Goal: Check status: Check status

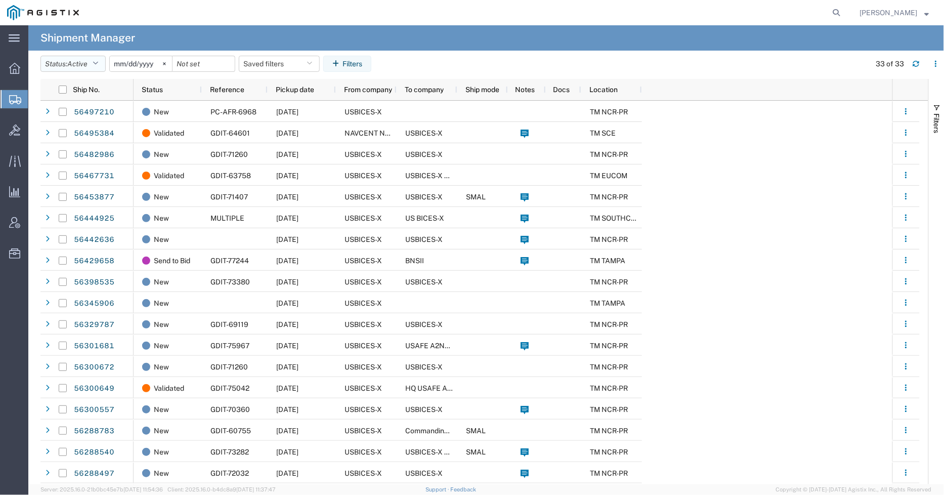
click at [79, 65] on span "Active" at bounding box center [77, 64] width 20 height 8
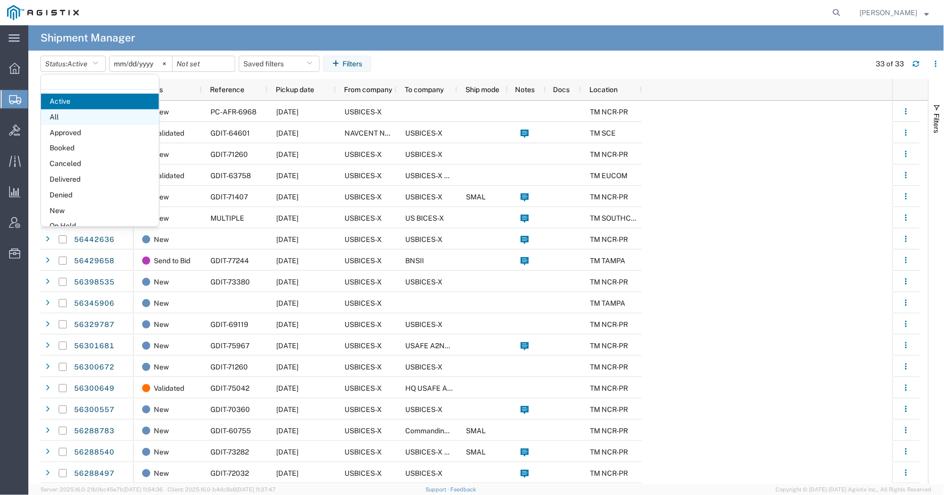
click at [84, 120] on span "All" at bounding box center [100, 117] width 118 height 16
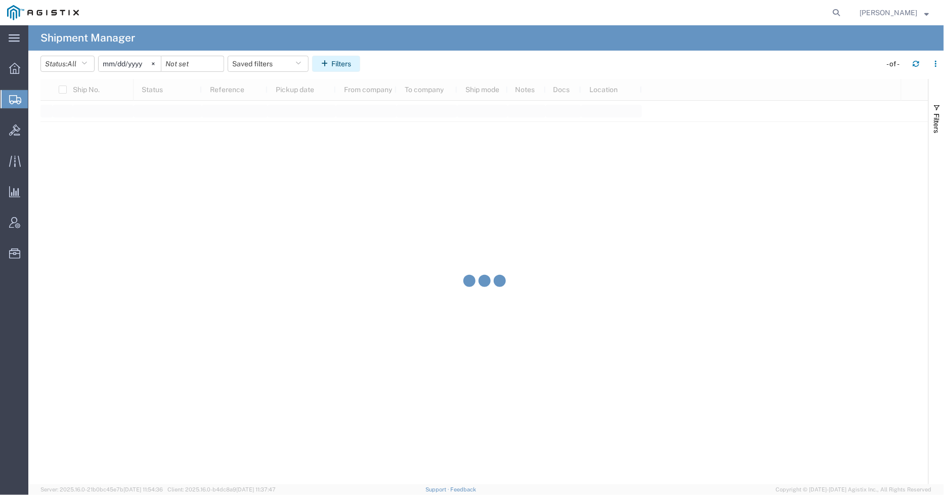
click at [324, 66] on button "Filters" at bounding box center [336, 64] width 48 height 16
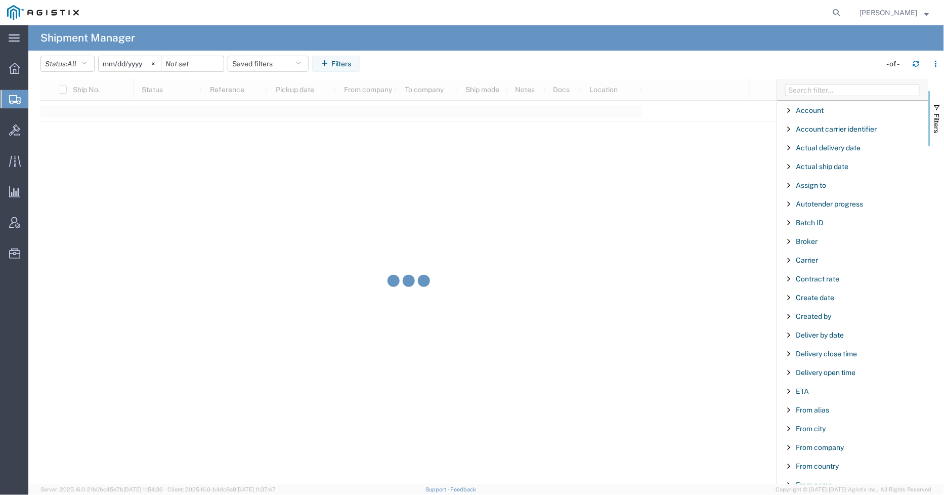
click at [146, 61] on input "[DATE]" at bounding box center [130, 63] width 62 height 15
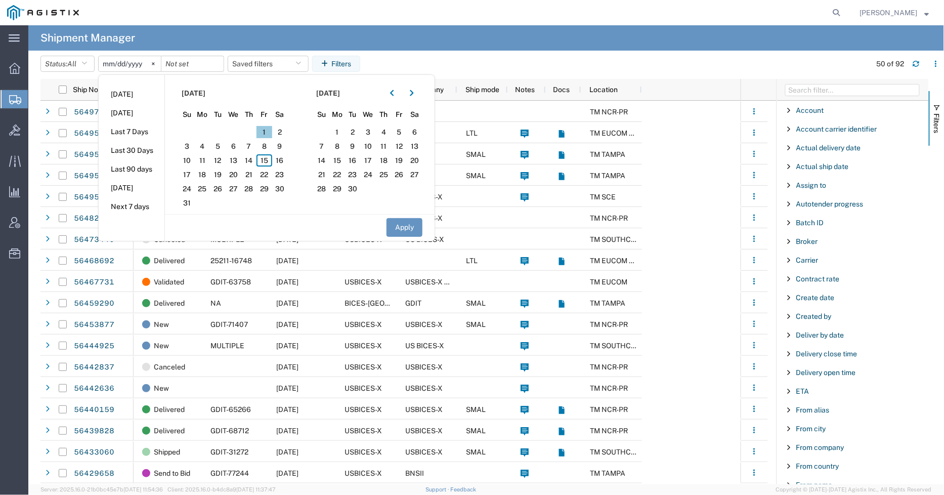
click at [265, 135] on span "1" at bounding box center [265, 132] width 16 height 12
click at [395, 226] on button "Apply" at bounding box center [405, 227] width 36 height 19
type input "[DATE]"
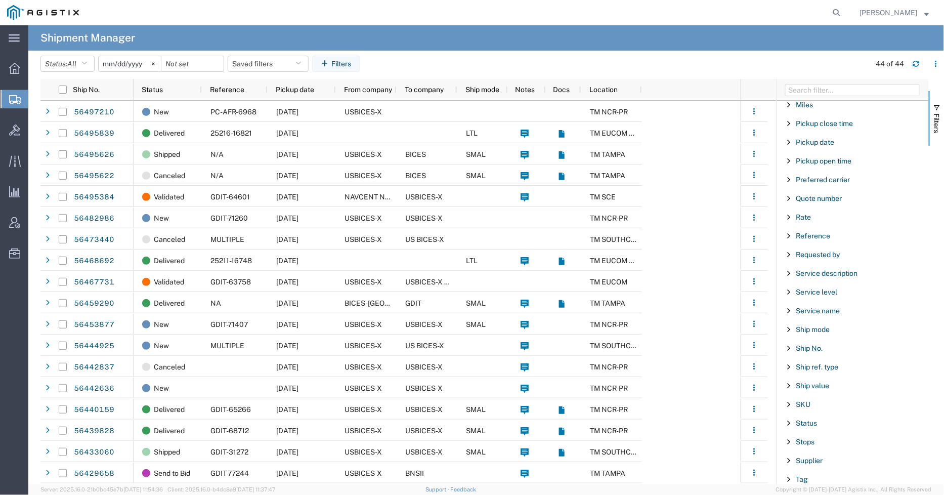
scroll to position [675, 0]
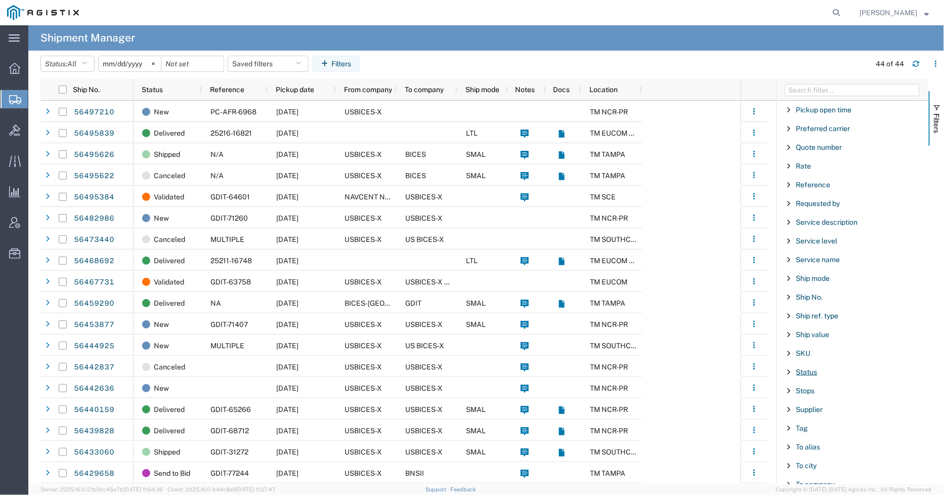
click at [808, 375] on span "Status" at bounding box center [807, 372] width 21 height 8
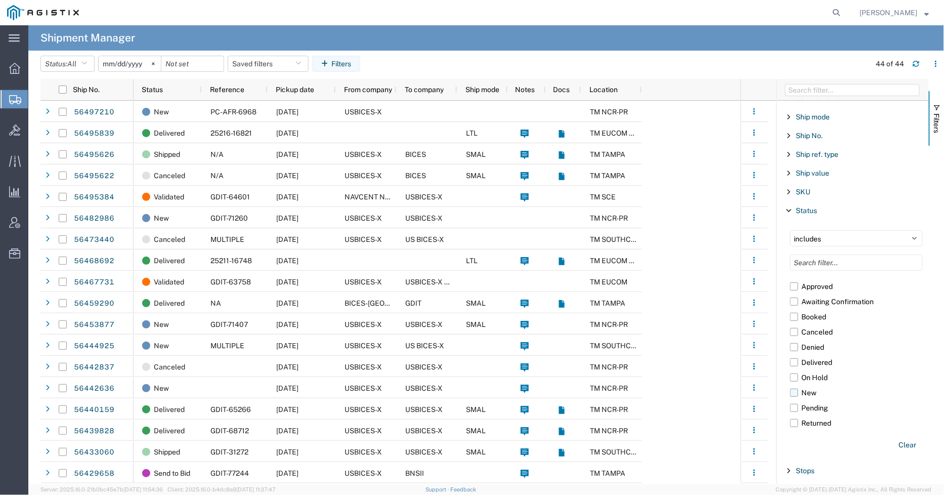
scroll to position [843, 0]
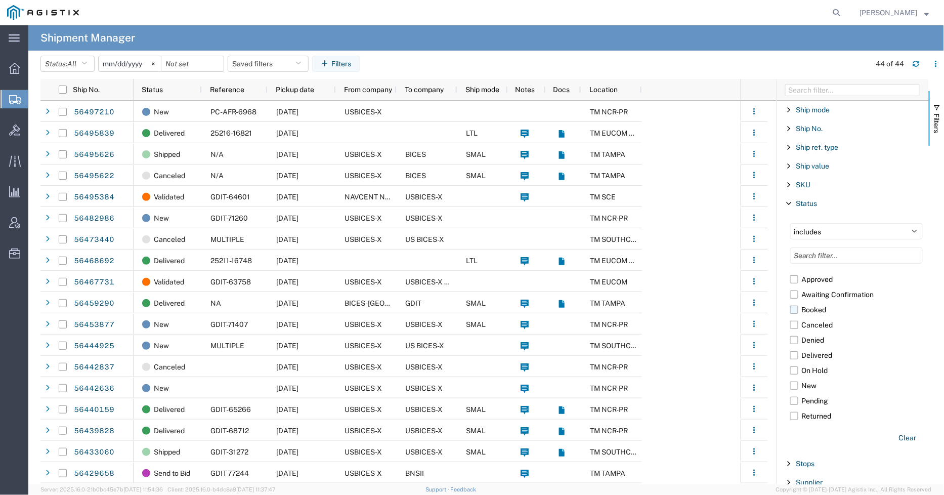
click at [797, 312] on label "Booked" at bounding box center [856, 309] width 133 height 15
click at [0, 0] on input "Booked" at bounding box center [0, 0] width 0 height 0
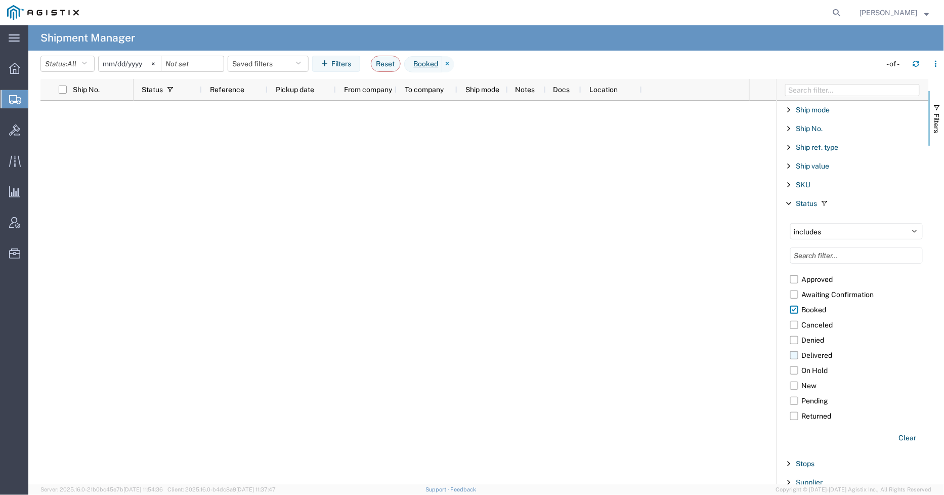
click at [793, 357] on label "Delivered" at bounding box center [856, 355] width 133 height 15
click at [0, 0] on input "Delivered" at bounding box center [0, 0] width 0 height 0
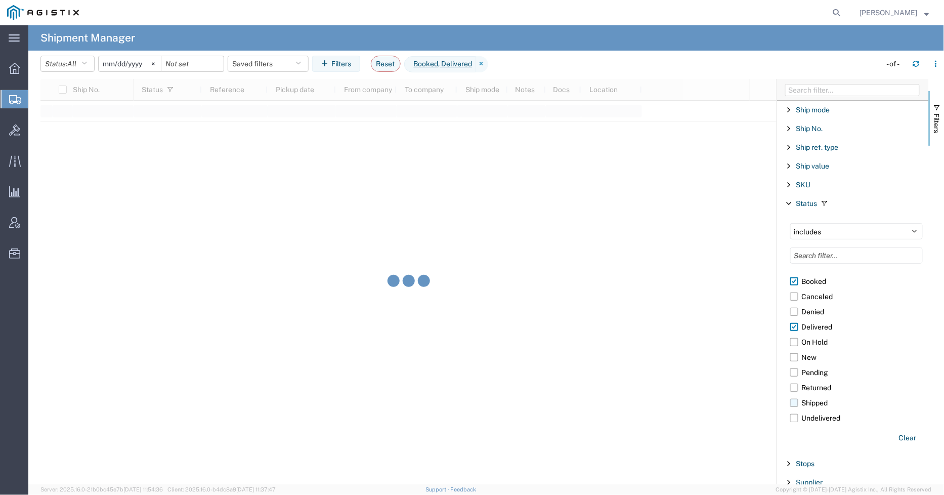
scroll to position [52, 0]
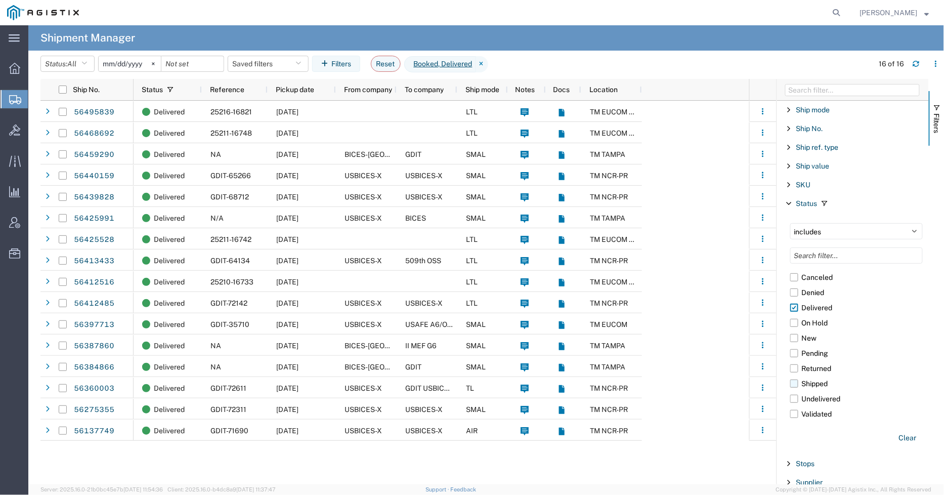
click at [796, 386] on label "Shipped" at bounding box center [856, 383] width 133 height 15
click at [0, 0] on input "Shipped" at bounding box center [0, 0] width 0 height 0
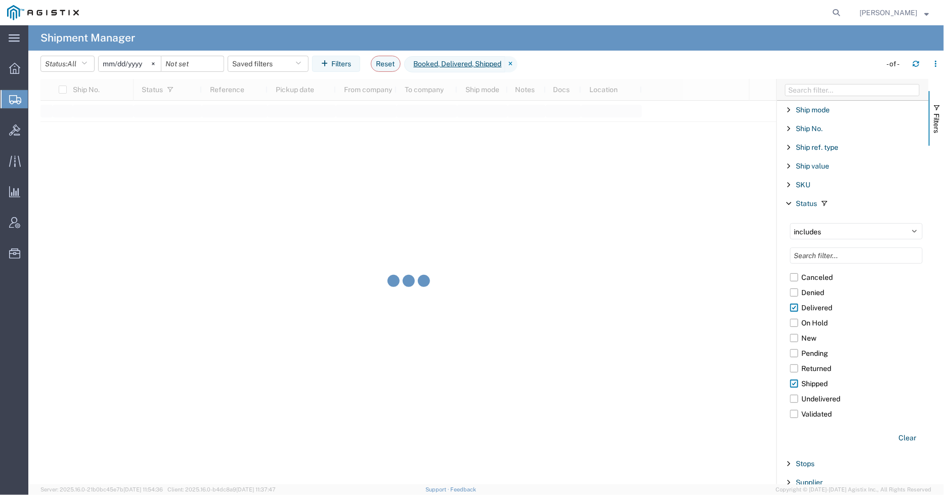
click at [340, 68] on button "Filters" at bounding box center [336, 64] width 48 height 16
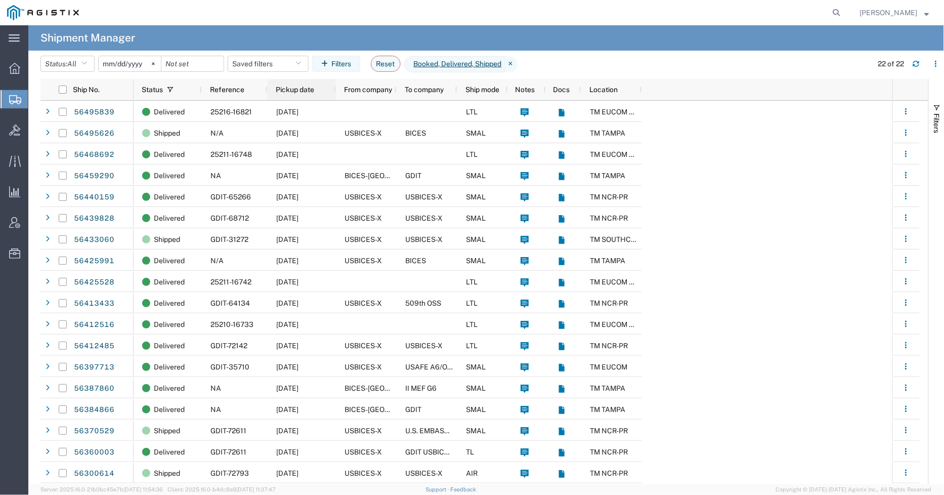
click at [297, 95] on div "Pickup date" at bounding box center [304, 89] width 56 height 16
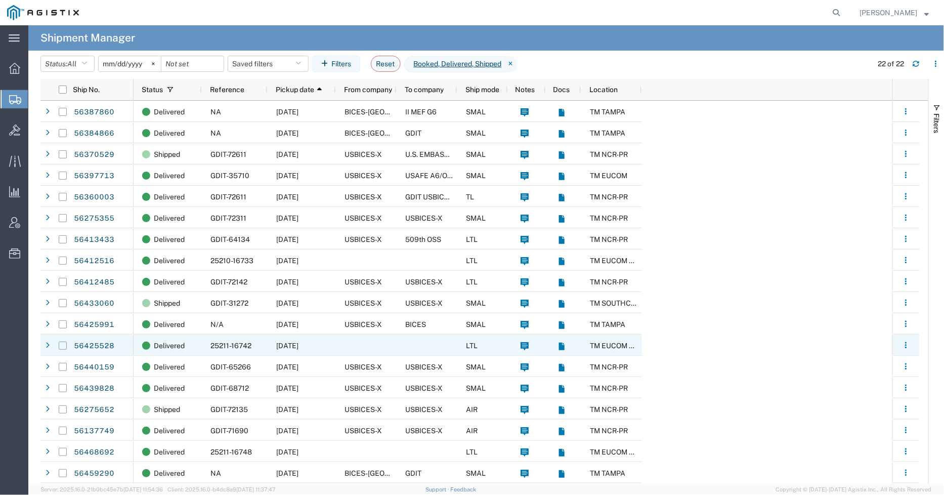
click at [60, 346] on input "Press Space to toggle row selection (unchecked)" at bounding box center [63, 346] width 8 height 8
checkbox input "true"
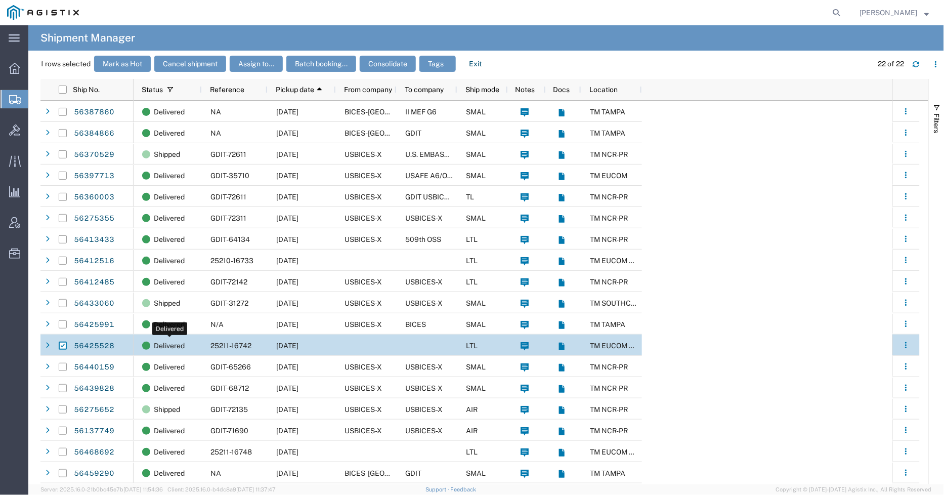
scroll to position [84, 0]
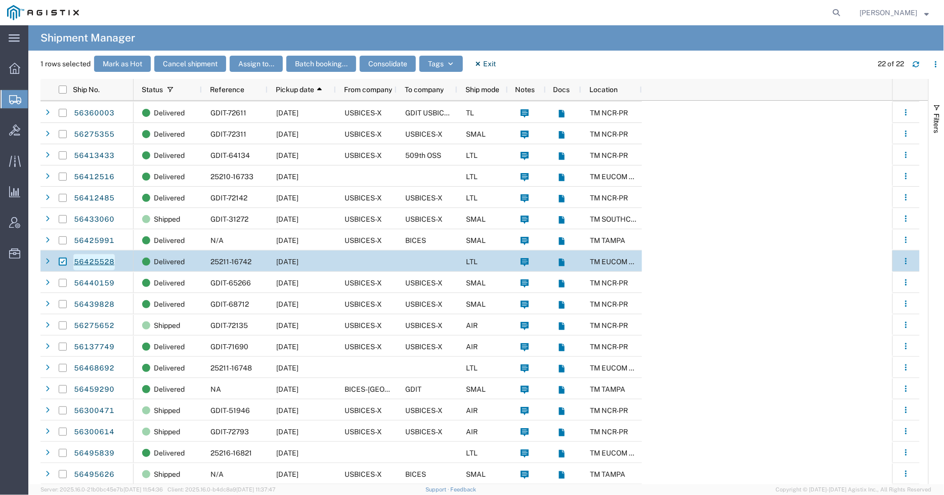
click at [89, 260] on link "56425528" at bounding box center [93, 262] width 41 height 16
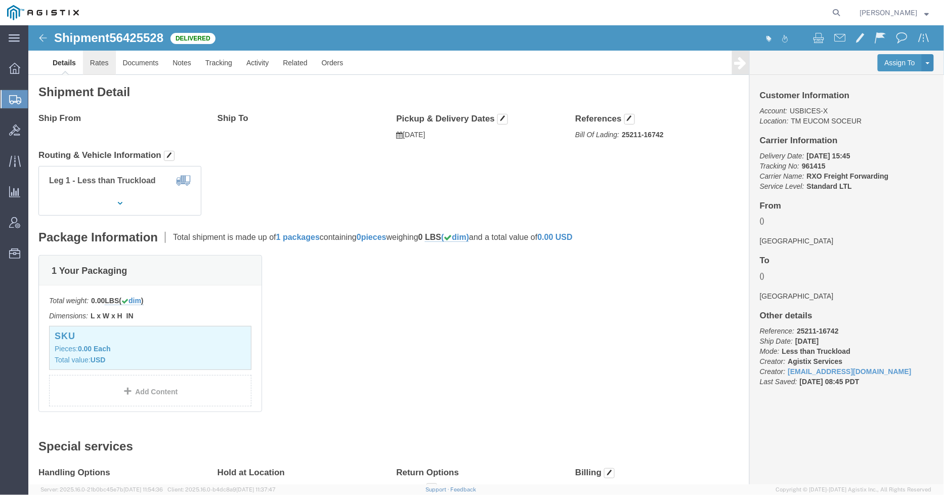
click link "Rates"
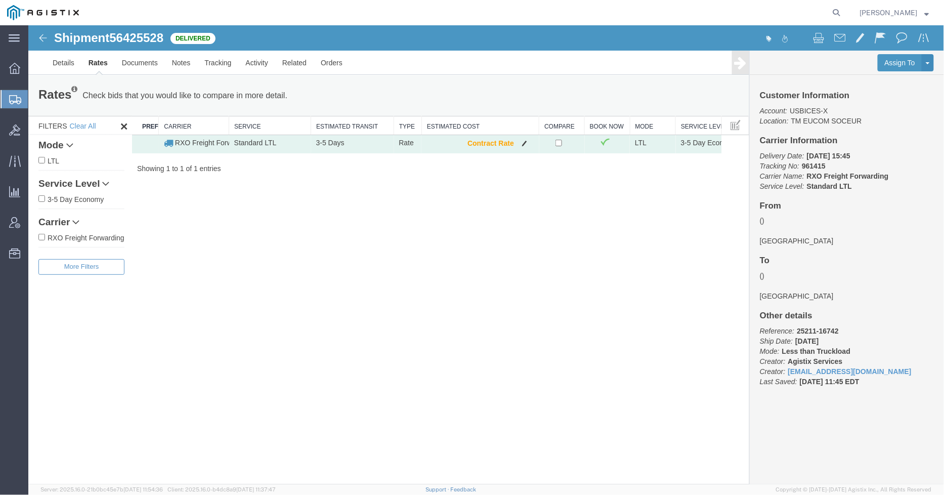
click at [495, 147] on td "Contract Rate" at bounding box center [479, 144] width 117 height 18
click at [844, 14] on icon at bounding box center [837, 13] width 14 height 14
click at [636, 14] on input "search" at bounding box center [676, 13] width 308 height 24
paste input "56440159"
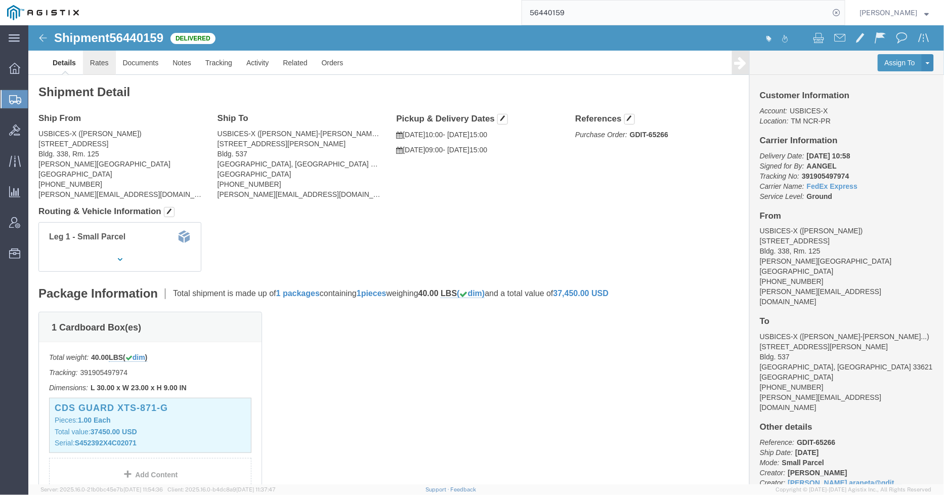
click link "Rates"
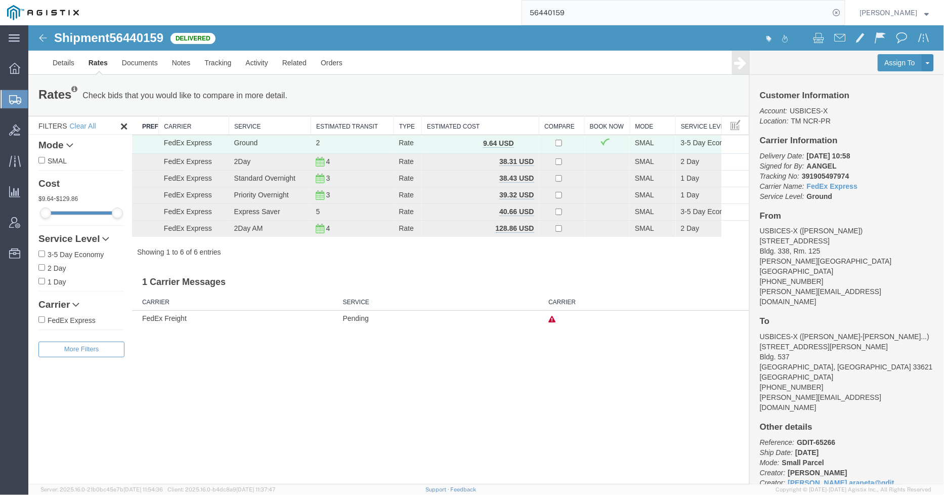
click at [651, 13] on input "56440159" at bounding box center [676, 13] width 308 height 24
click at [650, 13] on input "56440159" at bounding box center [676, 13] width 308 height 24
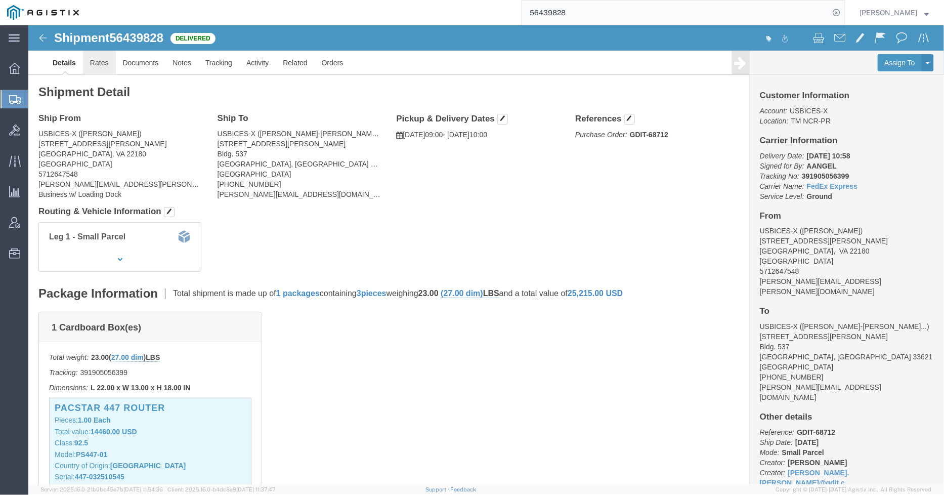
click link "Rates"
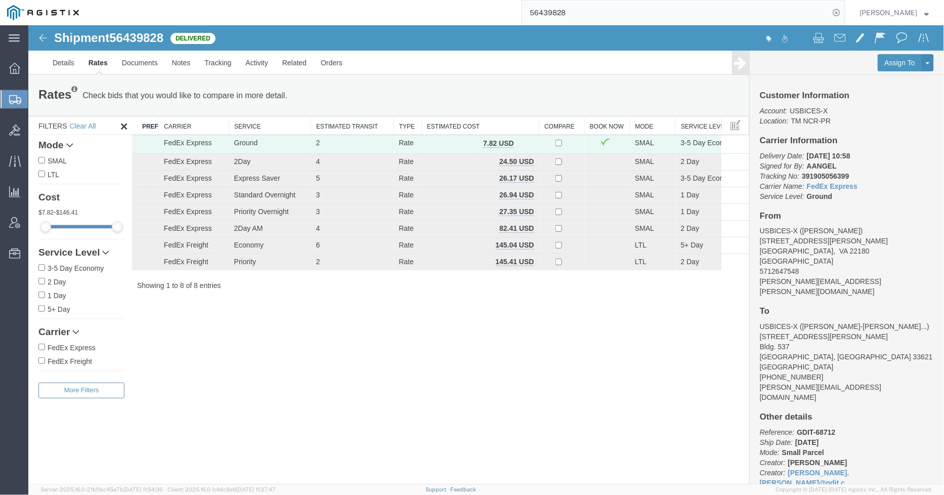
click at [648, 22] on input "56439828" at bounding box center [676, 13] width 308 height 24
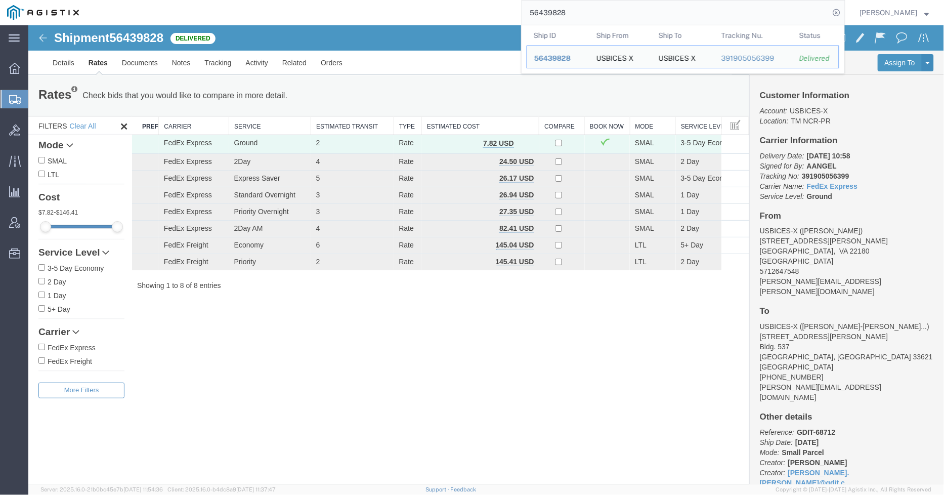
click at [648, 22] on input "56439828" at bounding box center [676, 13] width 308 height 24
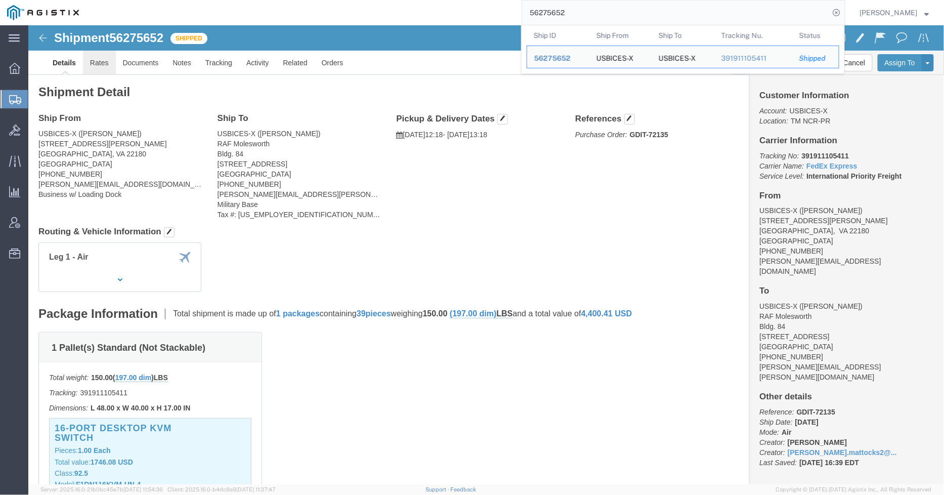
click link "Rates"
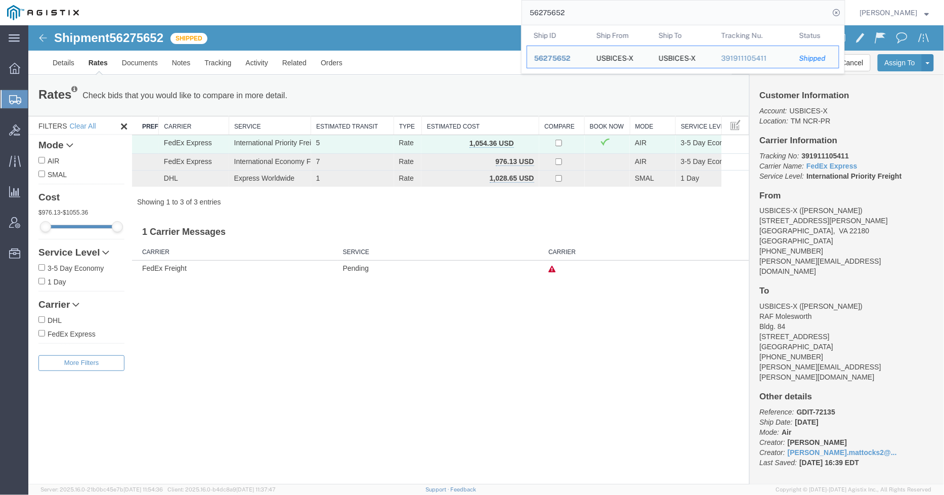
drag, startPoint x: 611, startPoint y: 12, endPoint x: 472, endPoint y: 11, distance: 139.2
click at [472, 11] on div "56275652 Ship ID Ship From Ship To Tracking Nu. Status Ship ID 56275652 Ship Fr…" at bounding box center [466, 12] width 760 height 25
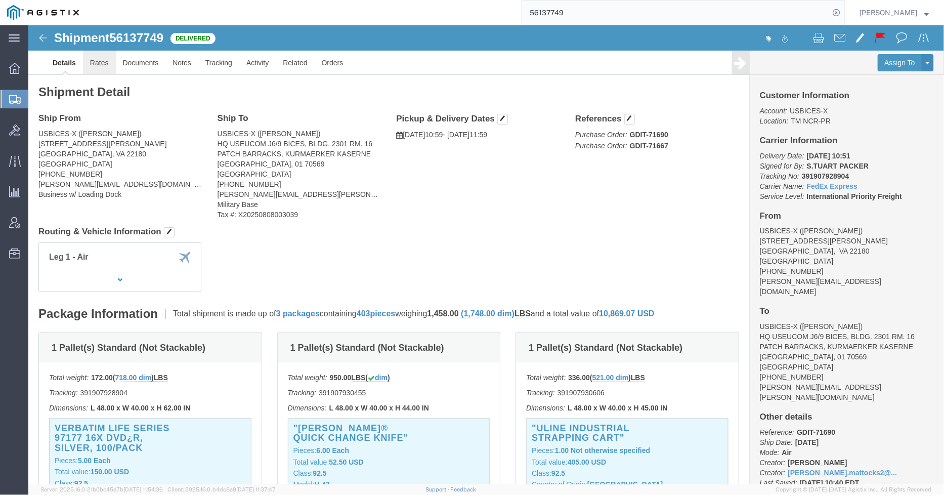
click link "Rates"
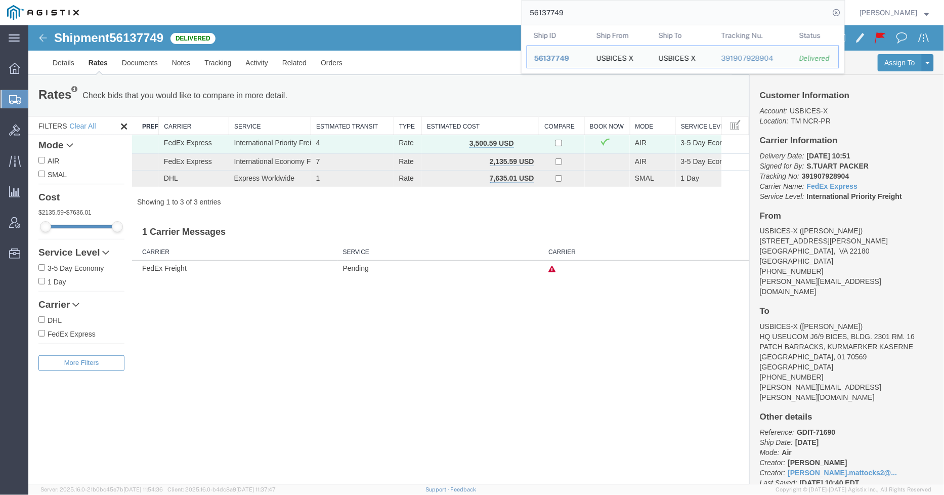
drag, startPoint x: 582, startPoint y: 16, endPoint x: 527, endPoint y: 18, distance: 54.7
click at [527, 18] on div "56137749 Ship ID Ship From Ship To Tracking Nu. Status Ship ID 56137749 Ship Fr…" at bounding box center [466, 12] width 760 height 25
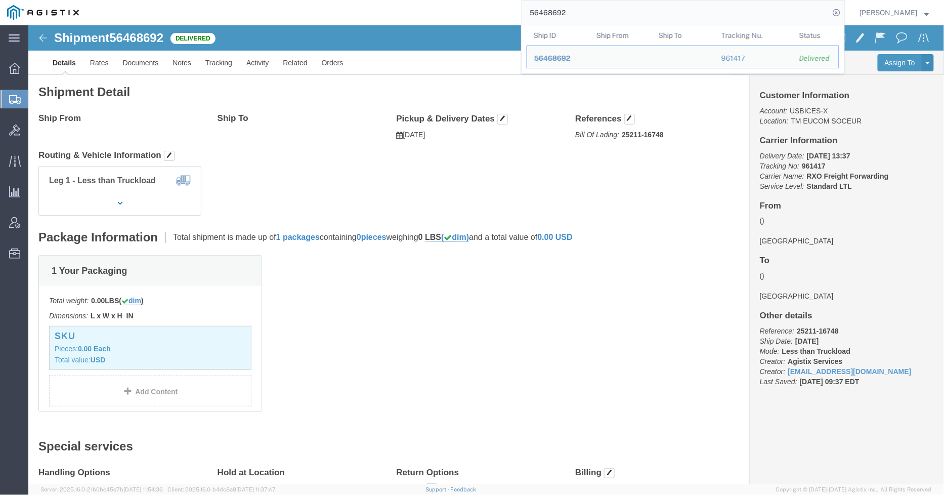
drag, startPoint x: 645, startPoint y: 8, endPoint x: 484, endPoint y: 1, distance: 161.1
click at [484, 1] on div "56468692 Ship ID Ship From Ship To Tracking Nu. Status Ship ID 56468692 Ship Fr…" at bounding box center [466, 12] width 760 height 25
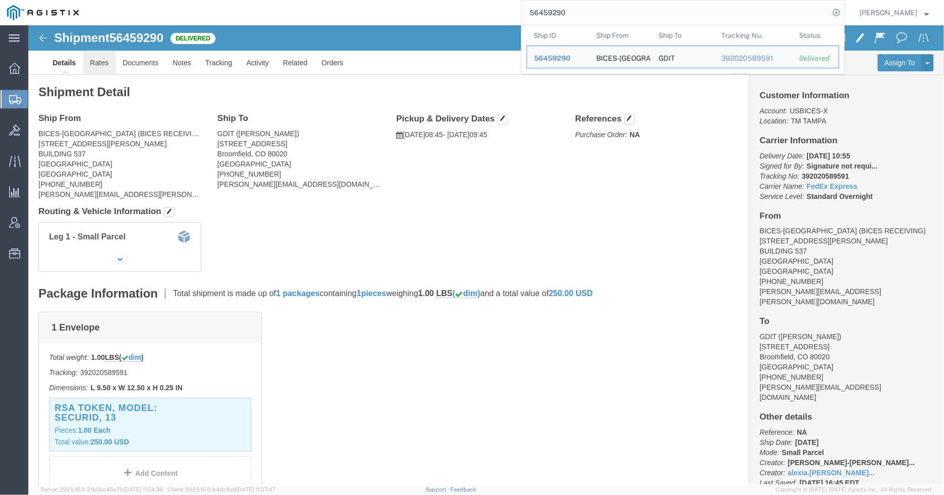
click link "Rates"
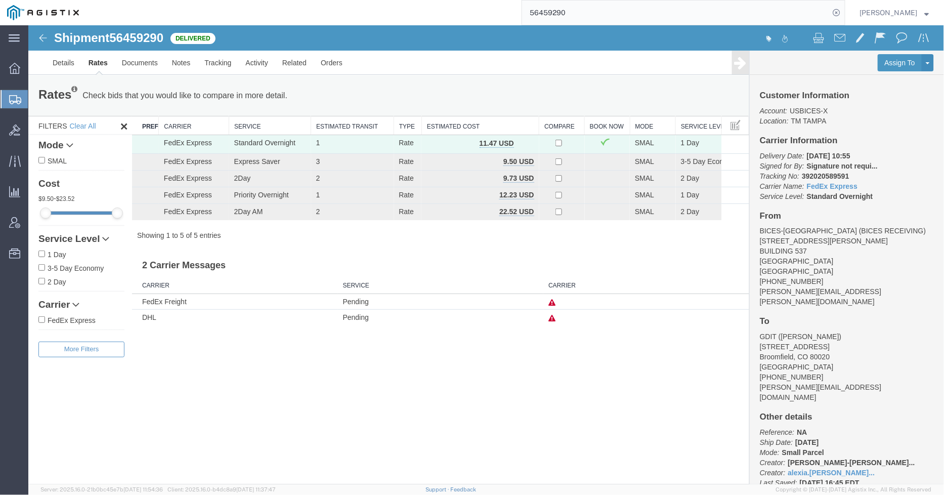
click at [520, 13] on div "56459290" at bounding box center [466, 12] width 760 height 25
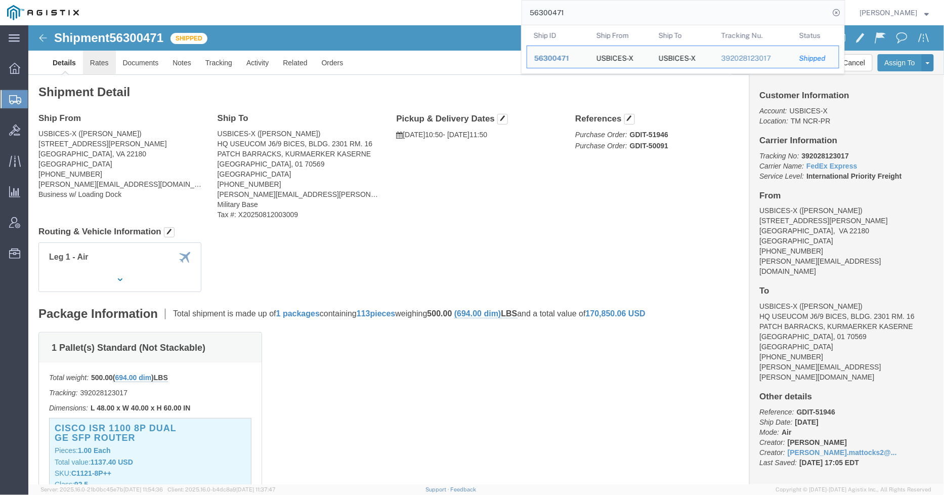
click link "Rates"
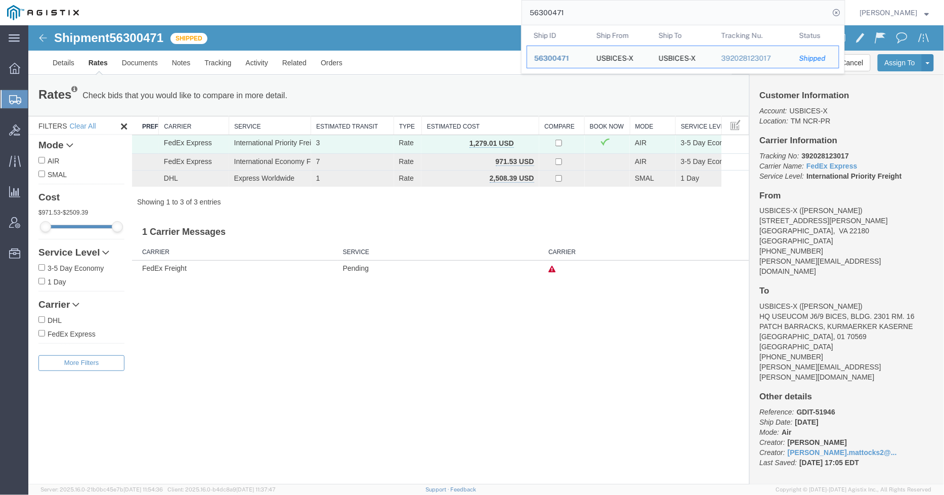
drag, startPoint x: 568, startPoint y: 11, endPoint x: 524, endPoint y: 11, distance: 44.0
click at [524, 11] on div "56300471 Ship ID Ship From Ship To Tracking Nu. Status Ship ID 56300471 Ship Fr…" at bounding box center [466, 12] width 760 height 25
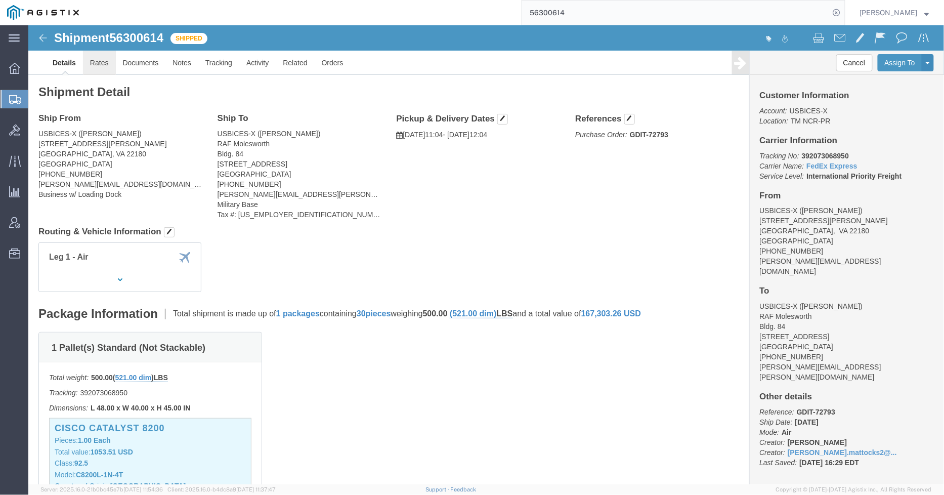
click link "Rates"
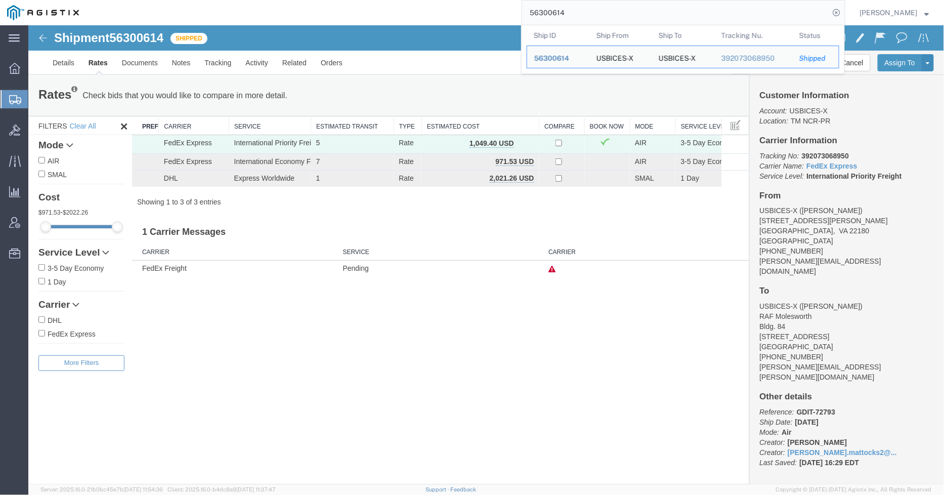
drag, startPoint x: 555, startPoint y: 13, endPoint x: 543, endPoint y: 13, distance: 12.1
click at [543, 13] on input "56300614" at bounding box center [676, 13] width 308 height 24
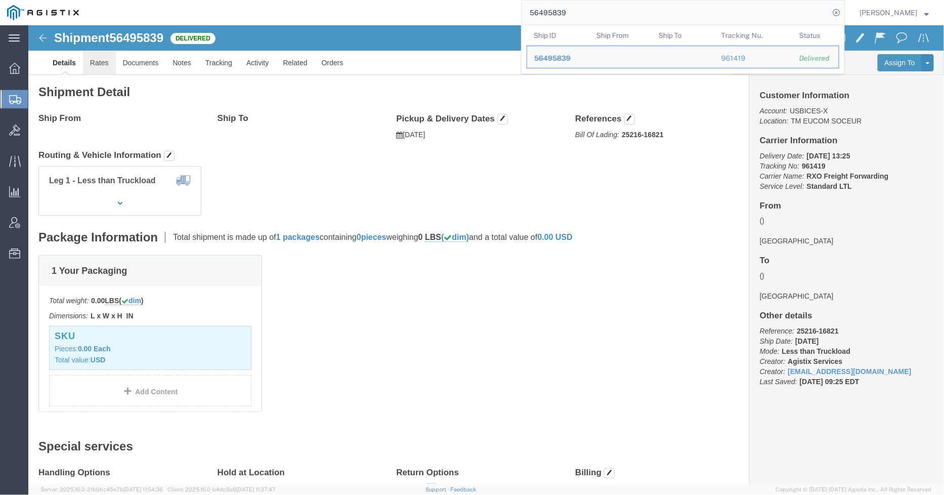
click link "Rates"
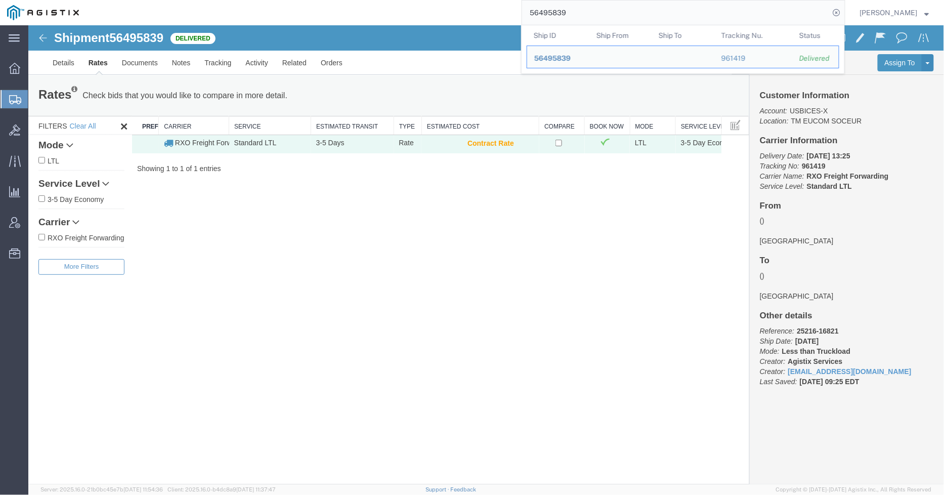
drag, startPoint x: 633, startPoint y: 12, endPoint x: 525, endPoint y: 11, distance: 107.8
click at [525, 11] on div "56495839 Ship ID Ship From Ship To Tracking Nu. Status Ship ID 56495839 Ship Fr…" at bounding box center [466, 12] width 760 height 25
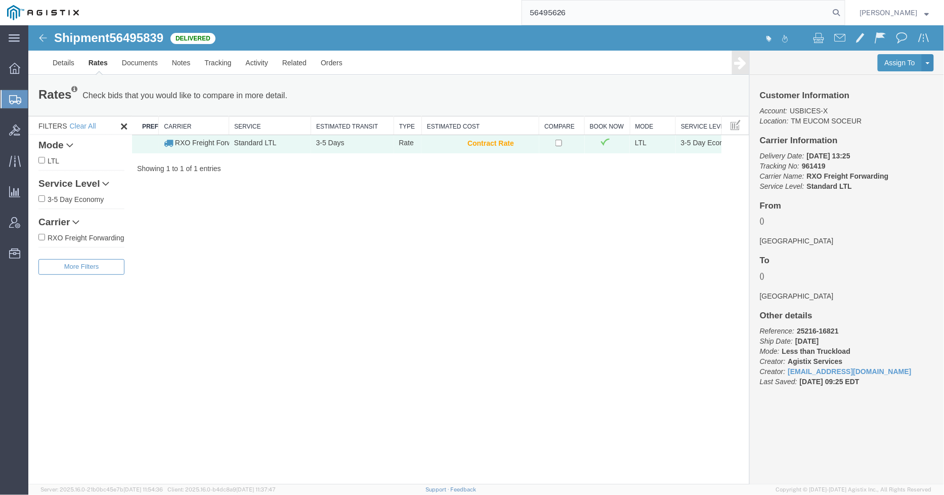
type input "56495626"
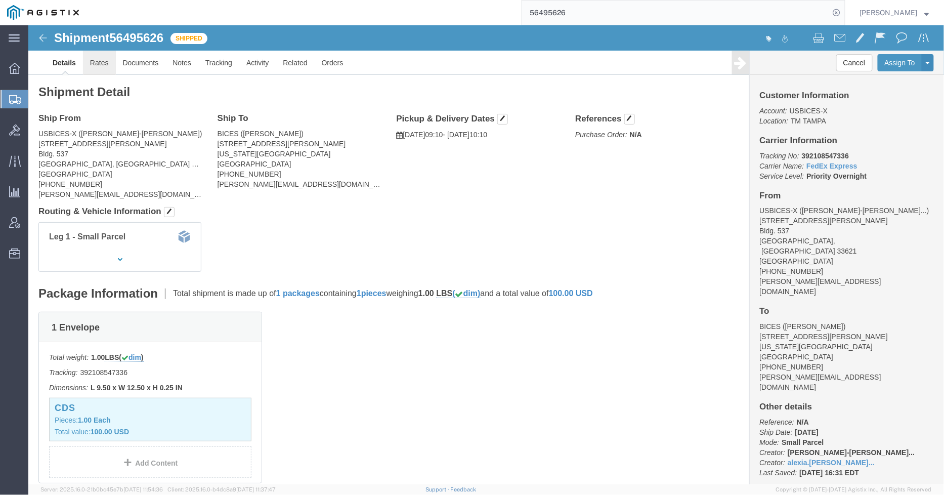
click link "Rates"
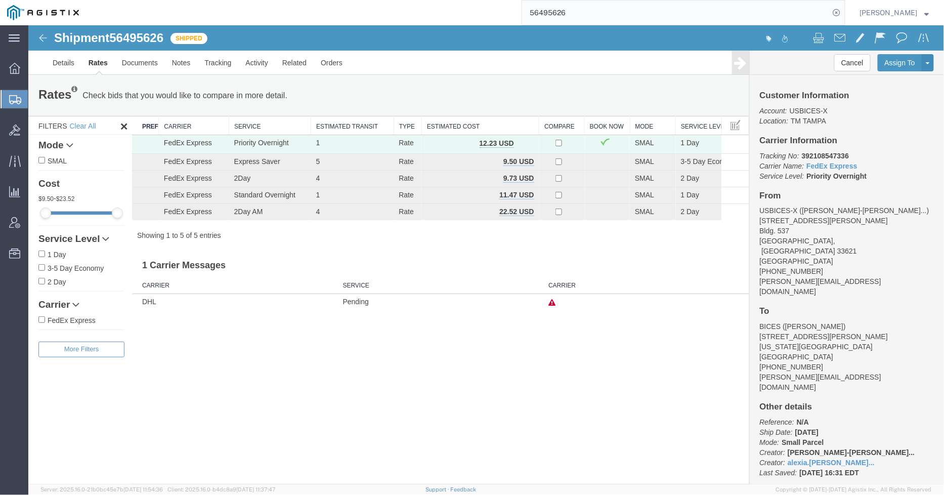
click at [635, 369] on div "Shipment 56495626 5 of 5 Shipped Details Rates Documents Notes Tracking Activit…" at bounding box center [486, 254] width 916 height 459
